Goal: Check status: Check status

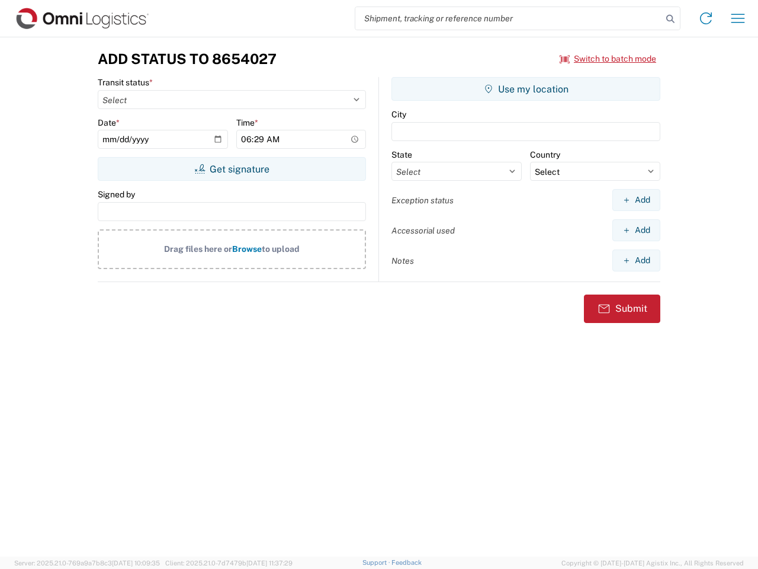
click at [509, 18] on input "search" at bounding box center [508, 18] width 307 height 23
click at [671, 19] on icon at bounding box center [670, 19] width 17 height 17
click at [706, 18] on icon at bounding box center [706, 18] width 19 height 19
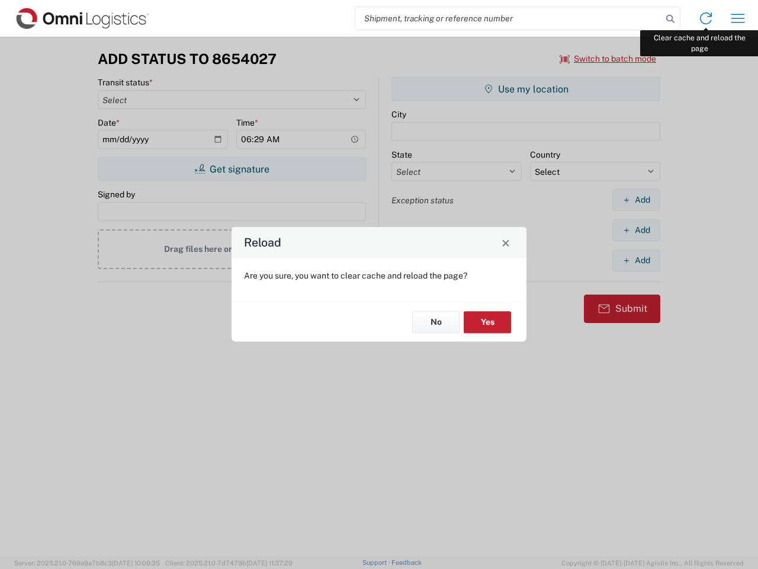
click at [738, 18] on div "Reload Are you sure, you want to clear cache and reload the page? No Yes" at bounding box center [379, 284] width 758 height 569
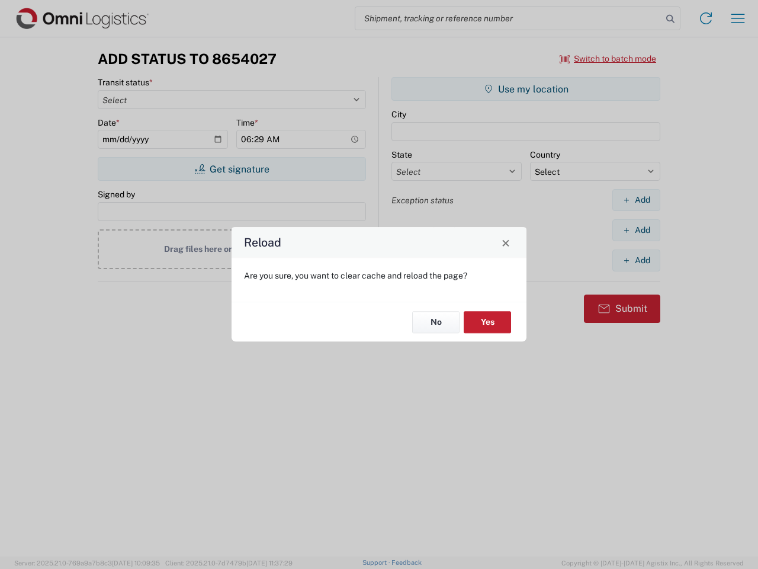
click at [608, 59] on div "Reload Are you sure, you want to clear cache and reload the page? No Yes" at bounding box center [379, 284] width 758 height 569
click at [232, 169] on div "Reload Are you sure, you want to clear cache and reload the page? No Yes" at bounding box center [379, 284] width 758 height 569
click at [526, 89] on div "Reload Are you sure, you want to clear cache and reload the page? No Yes" at bounding box center [379, 284] width 758 height 569
click at [636, 200] on div "Reload Are you sure, you want to clear cache and reload the page? No Yes" at bounding box center [379, 284] width 758 height 569
click at [636, 230] on div "Reload Are you sure, you want to clear cache and reload the page? No Yes" at bounding box center [379, 284] width 758 height 569
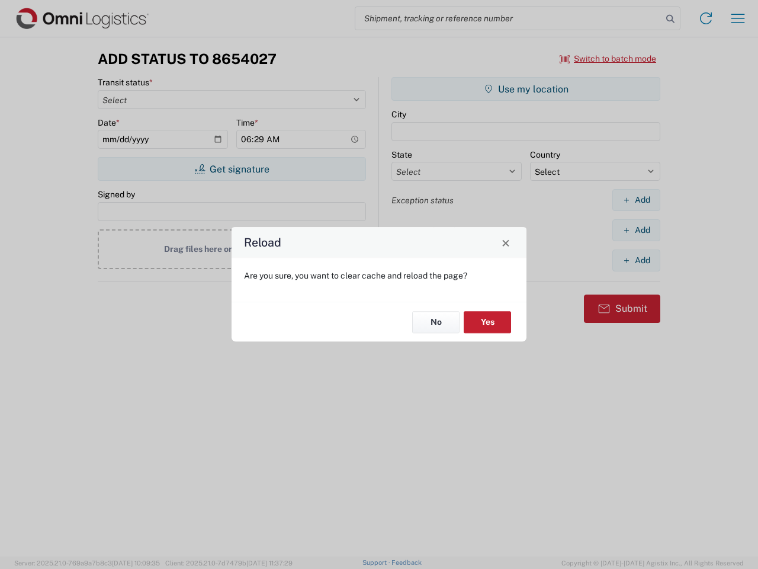
click at [636, 260] on div "Reload Are you sure, you want to clear cache and reload the page? No Yes" at bounding box center [379, 284] width 758 height 569
